Goal: Information Seeking & Learning: Learn about a topic

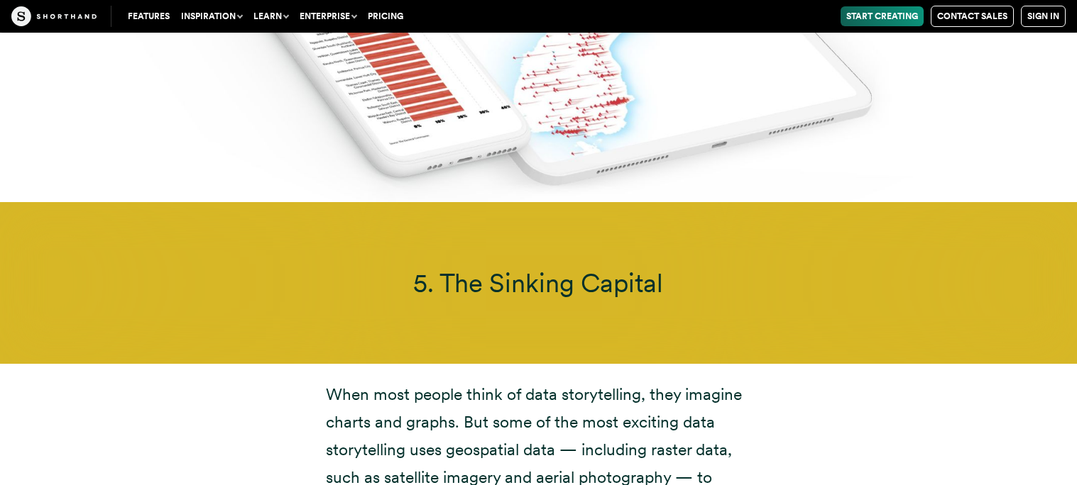
scroll to position [10897, 0]
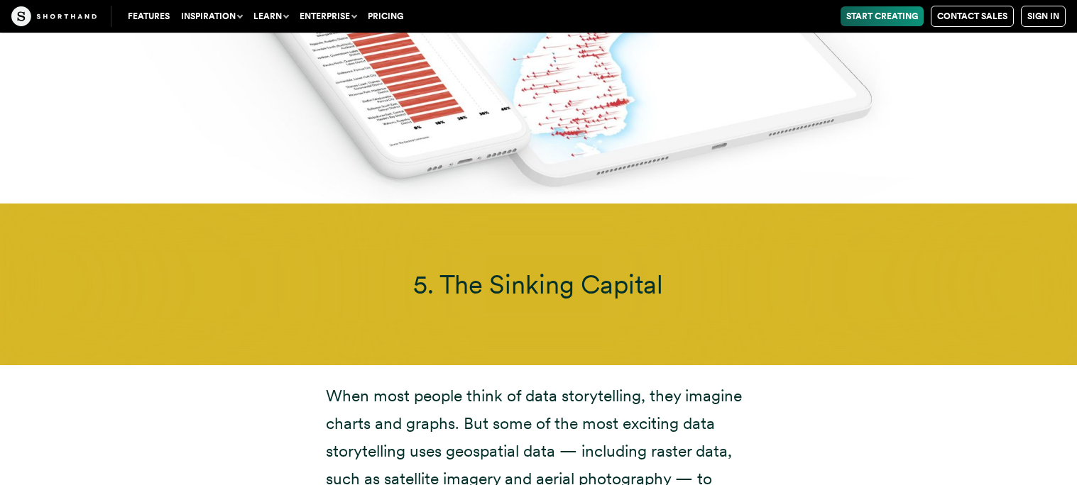
click at [473, 269] on span "5. The Sinking Capital" at bounding box center [538, 284] width 250 height 31
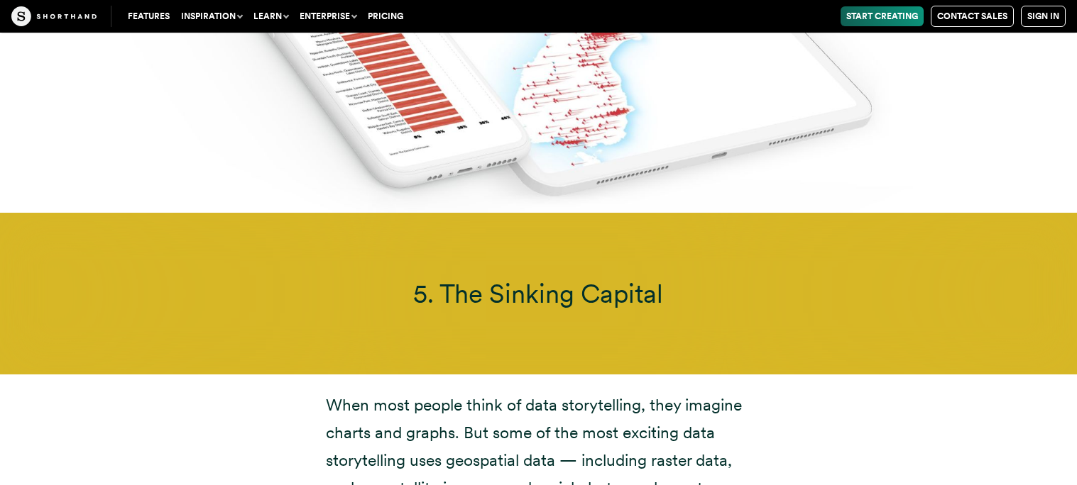
scroll to position [10884, 0]
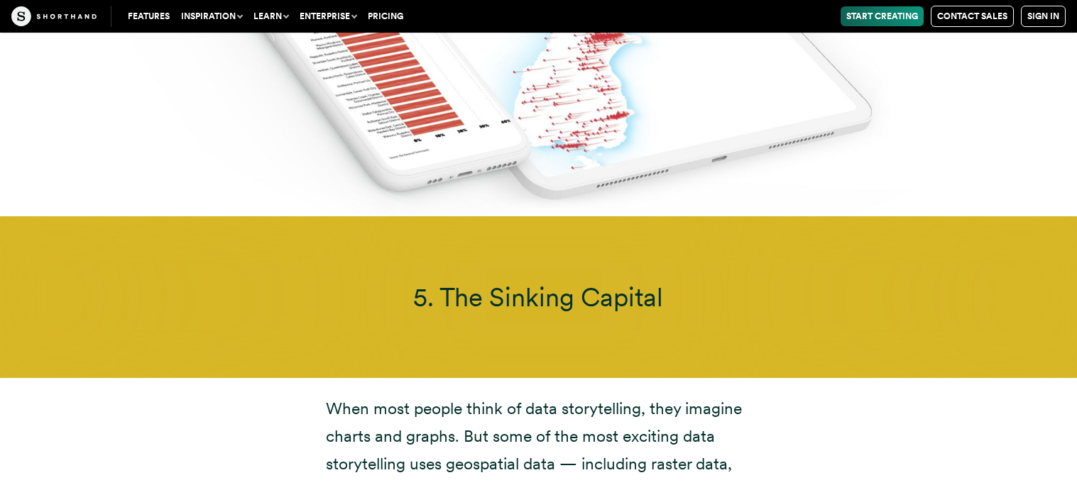
drag, startPoint x: 403, startPoint y: 239, endPoint x: 429, endPoint y: 241, distance: 25.6
click at [429, 282] on h3 "5. The Sinking Capital" at bounding box center [538, 297] width 804 height 31
click at [416, 282] on span "5. The Sinking Capital" at bounding box center [538, 297] width 250 height 31
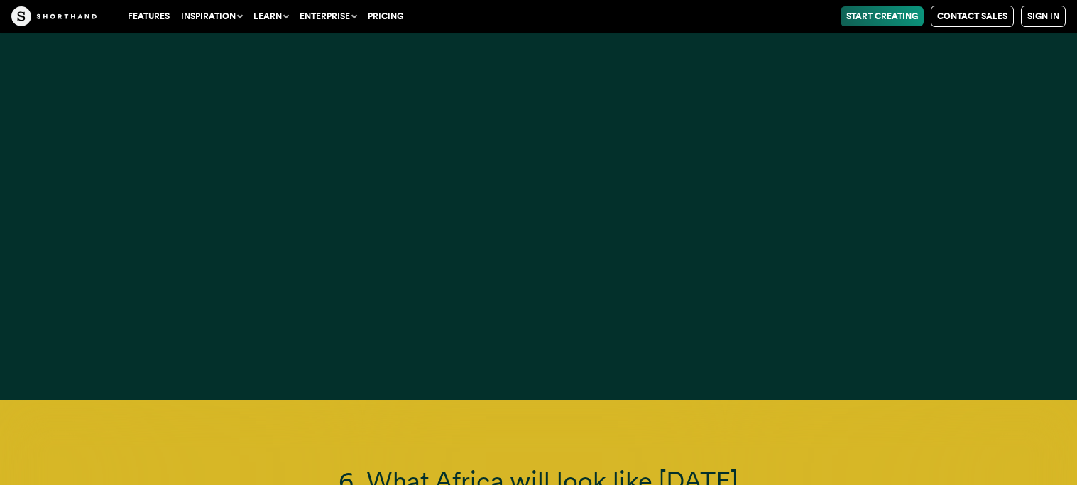
scroll to position [11681, 0]
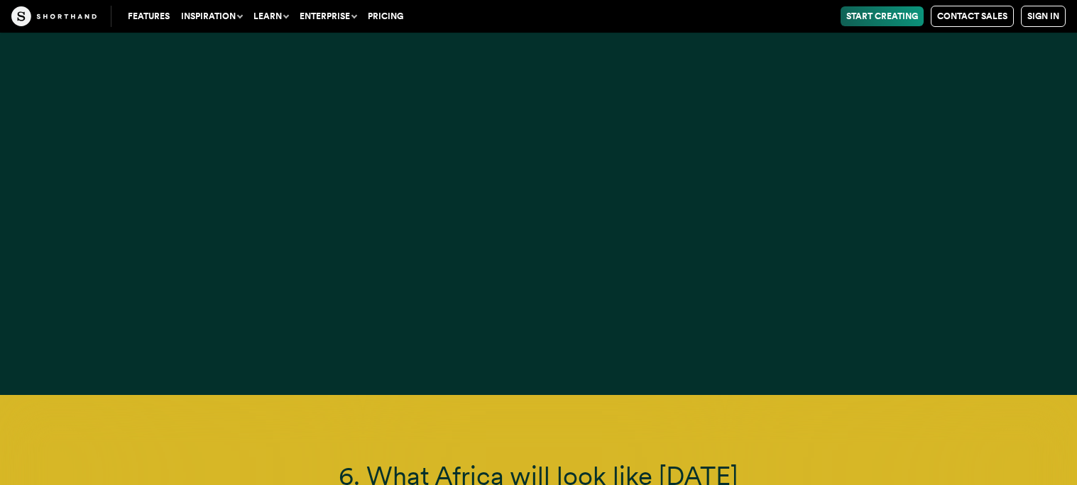
click at [417, 172] on div at bounding box center [538, 152] width 1077 height 485
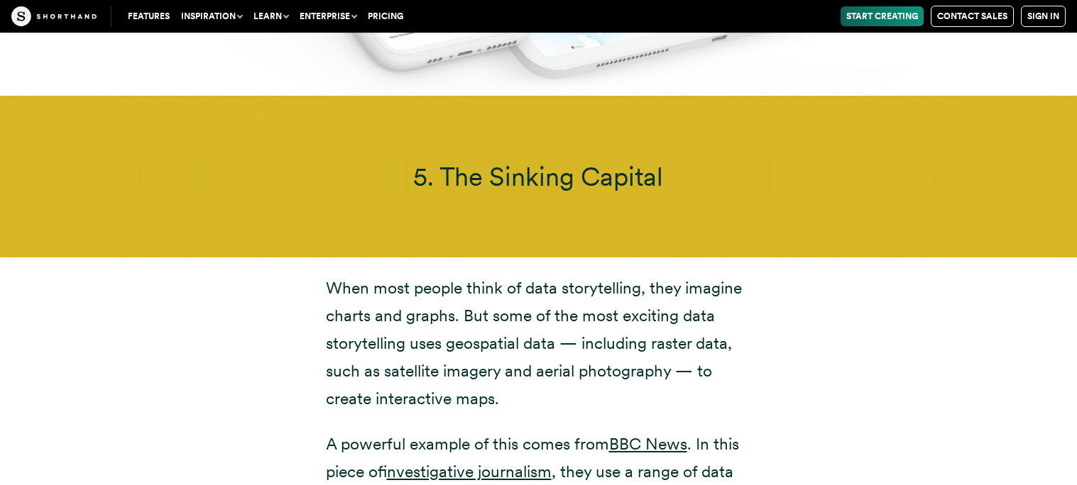
scroll to position [11006, 0]
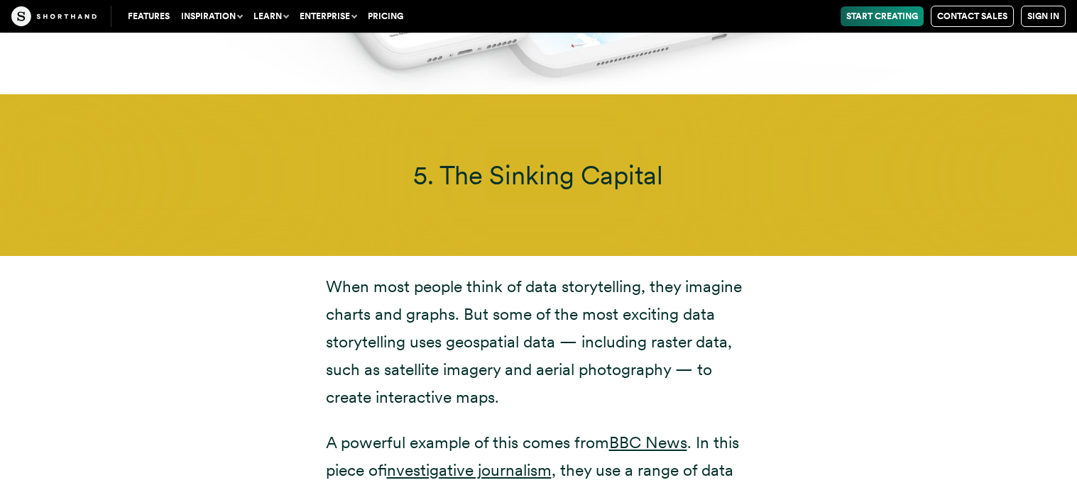
click at [479, 461] on link "investigative journalism" at bounding box center [469, 471] width 165 height 20
click at [630, 433] on link "BBC News" at bounding box center [648, 443] width 78 height 20
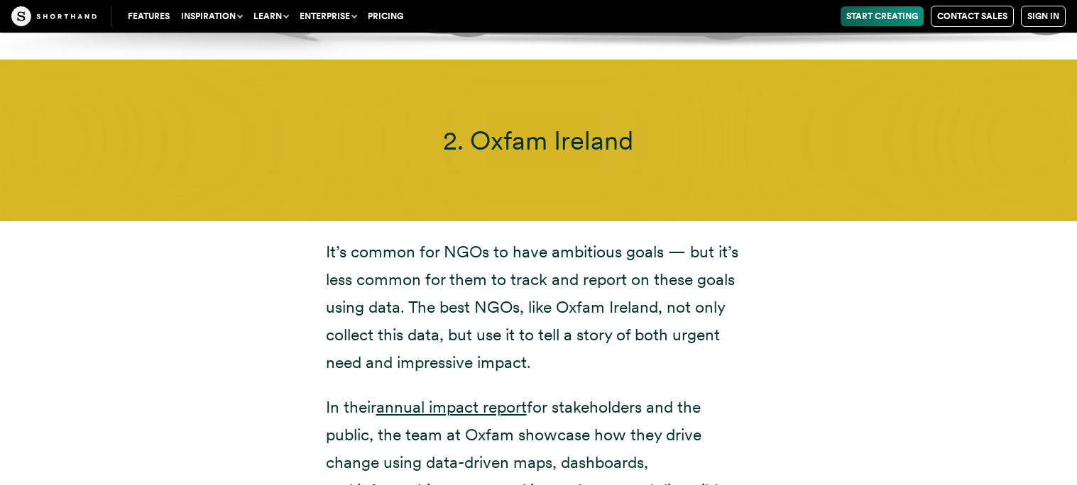
scroll to position [6559, 0]
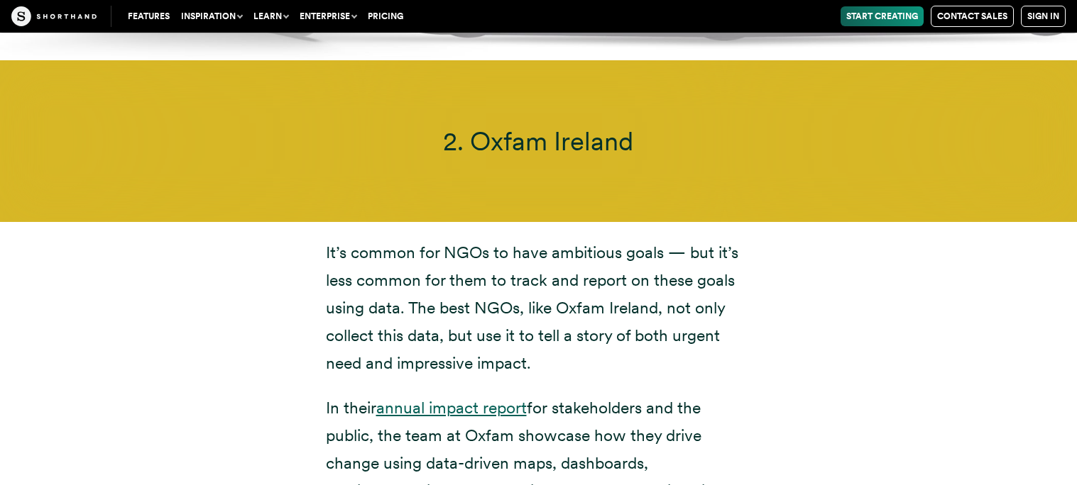
click at [429, 398] on link "annual impact report" at bounding box center [451, 408] width 150 height 20
